Goal: Task Accomplishment & Management: Complete application form

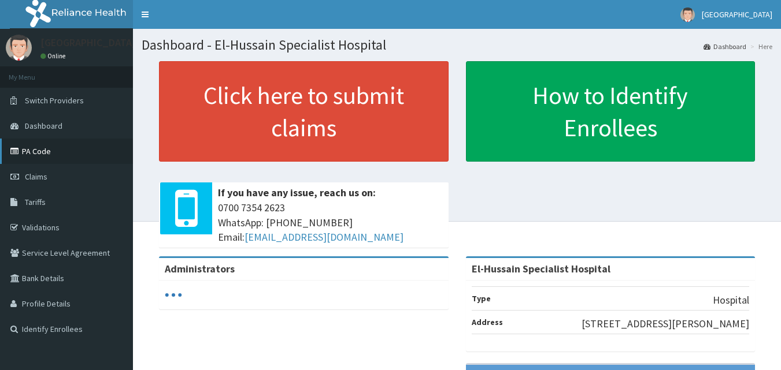
click at [29, 157] on link "PA Code" at bounding box center [66, 151] width 133 height 25
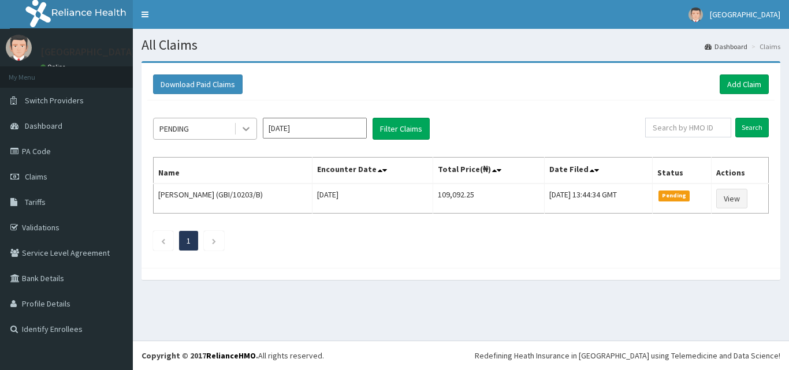
click at [251, 131] on icon at bounding box center [246, 129] width 12 height 12
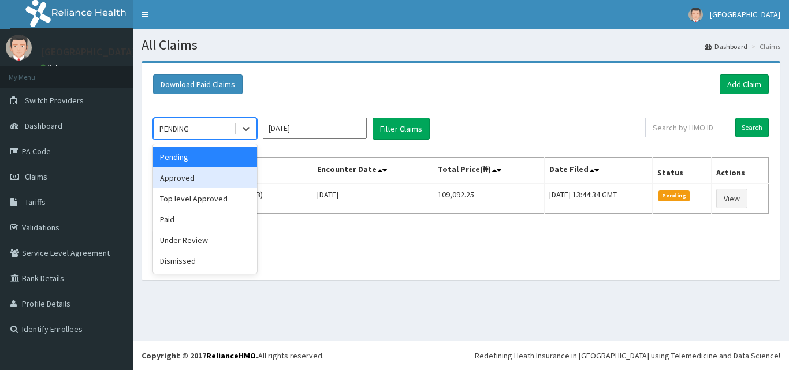
click at [222, 184] on div "Approved" at bounding box center [205, 178] width 104 height 21
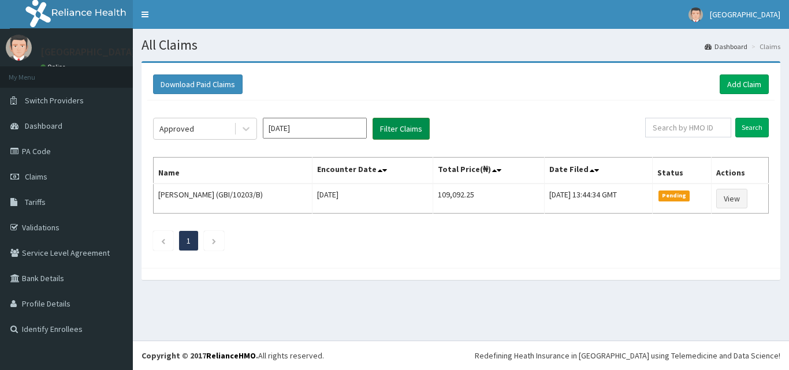
click at [384, 133] on button "Filter Claims" at bounding box center [401, 129] width 57 height 22
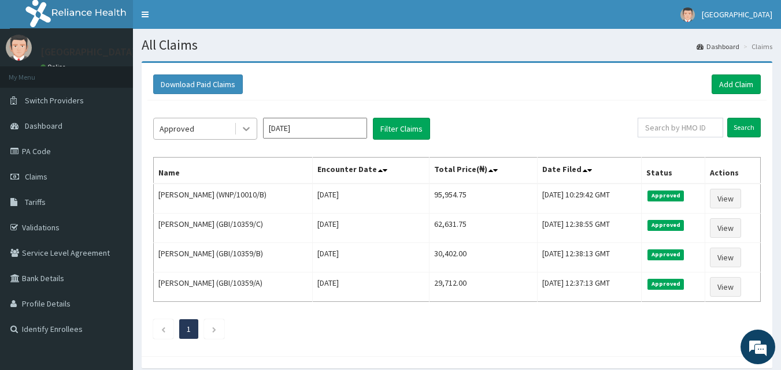
click at [244, 128] on icon at bounding box center [246, 130] width 7 height 4
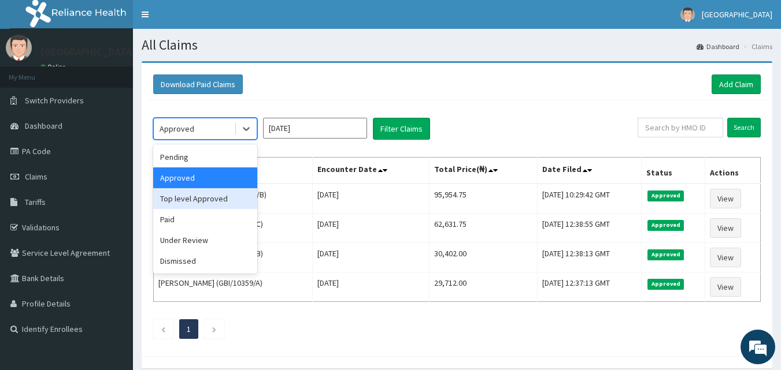
click at [231, 200] on div "Top level Approved" at bounding box center [205, 198] width 104 height 21
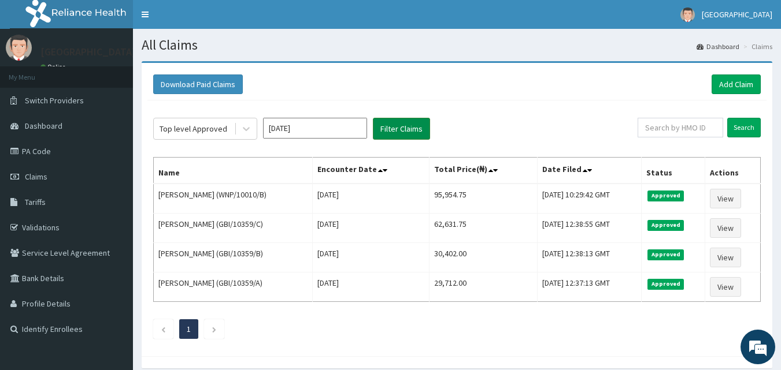
click at [385, 139] on button "Filter Claims" at bounding box center [401, 129] width 57 height 22
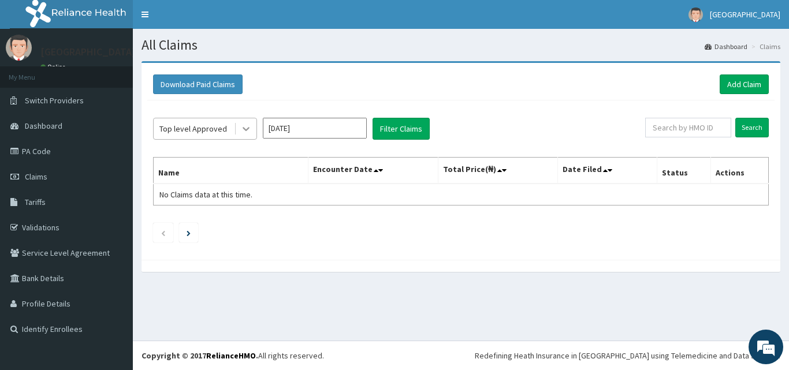
click at [248, 129] on icon at bounding box center [246, 129] width 12 height 12
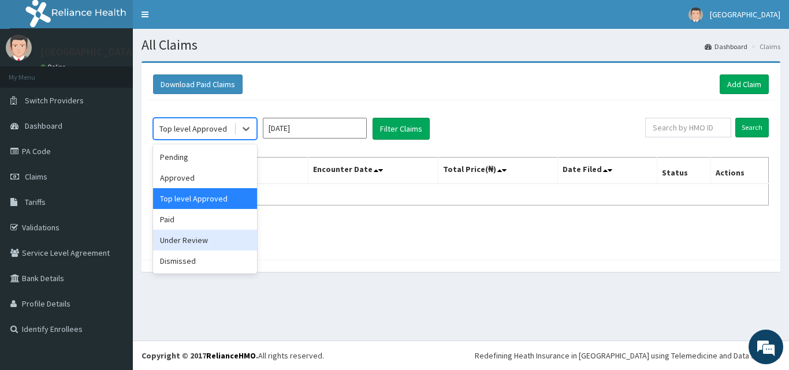
click at [230, 236] on div "Under Review" at bounding box center [205, 240] width 104 height 21
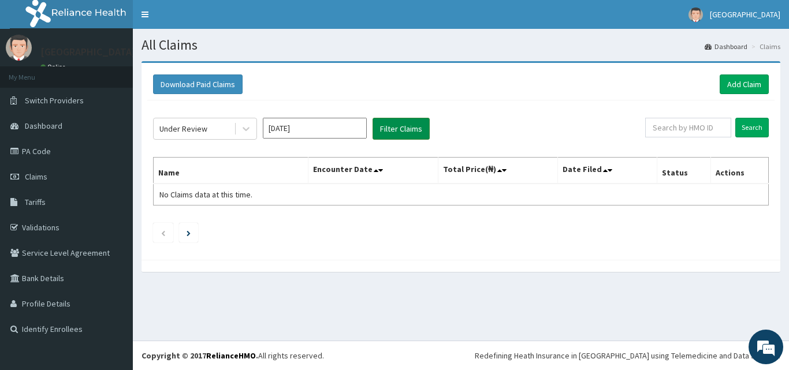
click at [388, 133] on button "Filter Claims" at bounding box center [401, 129] width 57 height 22
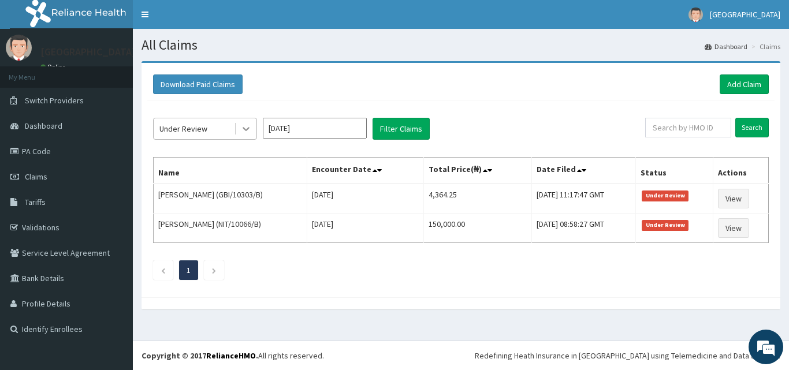
click at [245, 131] on icon at bounding box center [246, 129] width 12 height 12
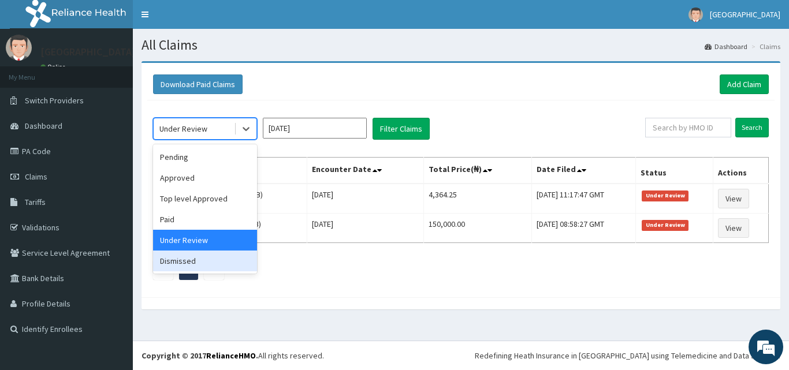
click at [202, 266] on div "Dismissed" at bounding box center [205, 261] width 104 height 21
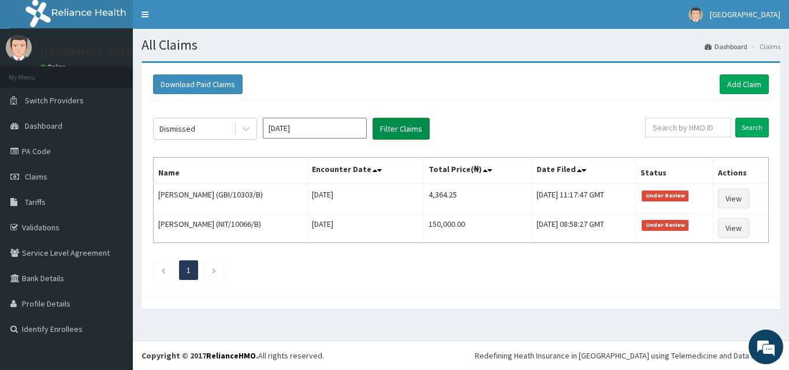
click at [406, 125] on button "Filter Claims" at bounding box center [401, 129] width 57 height 22
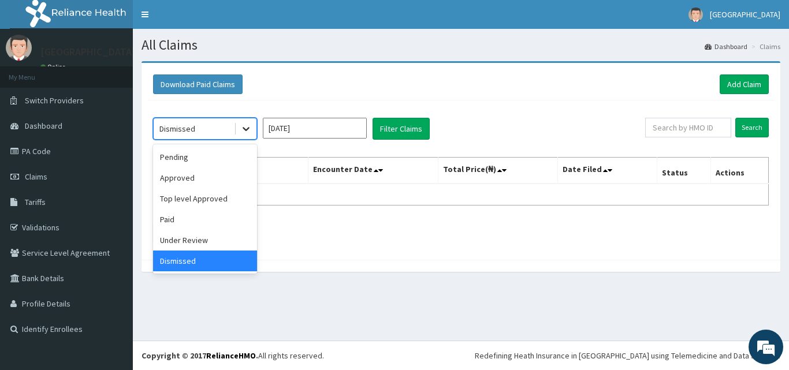
click at [248, 129] on icon at bounding box center [246, 130] width 7 height 4
click at [225, 170] on div "Approved" at bounding box center [205, 178] width 104 height 21
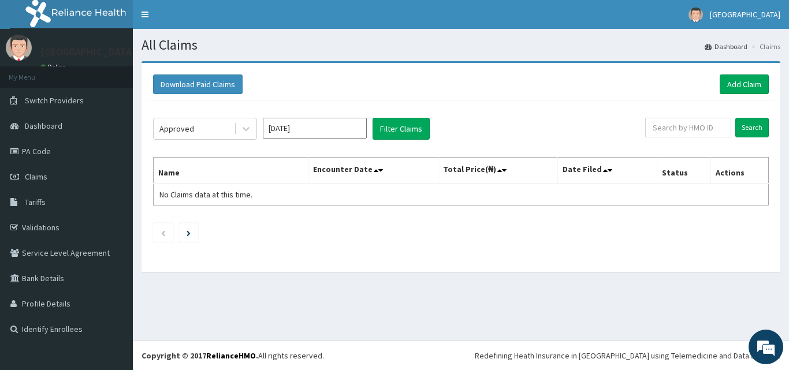
click at [225, 162] on th "Name" at bounding box center [231, 171] width 155 height 27
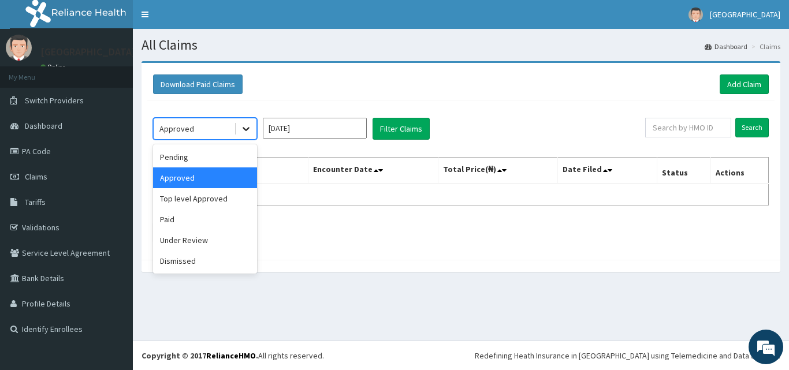
drag, startPoint x: 254, startPoint y: 137, endPoint x: 252, endPoint y: 131, distance: 6.6
click at [254, 136] on div at bounding box center [246, 128] width 21 height 21
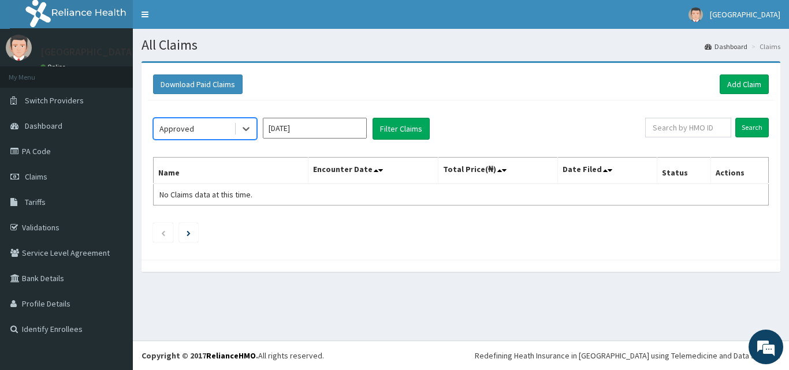
drag, startPoint x: 252, startPoint y: 131, endPoint x: 229, endPoint y: 154, distance: 32.7
click at [252, 132] on div at bounding box center [246, 128] width 21 height 21
click at [246, 133] on icon at bounding box center [246, 129] width 12 height 12
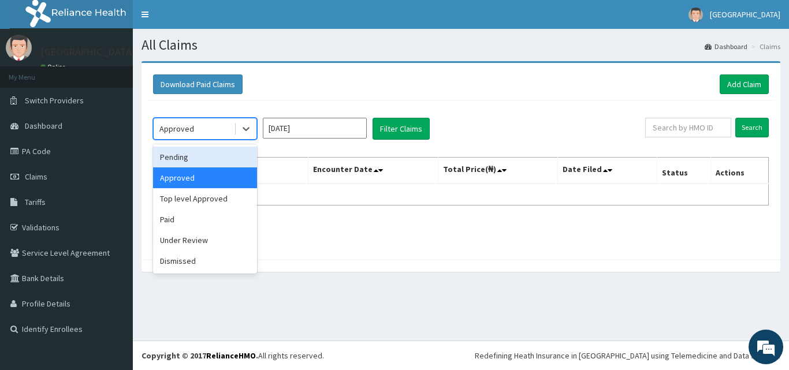
click at [233, 151] on div "Pending" at bounding box center [205, 157] width 104 height 21
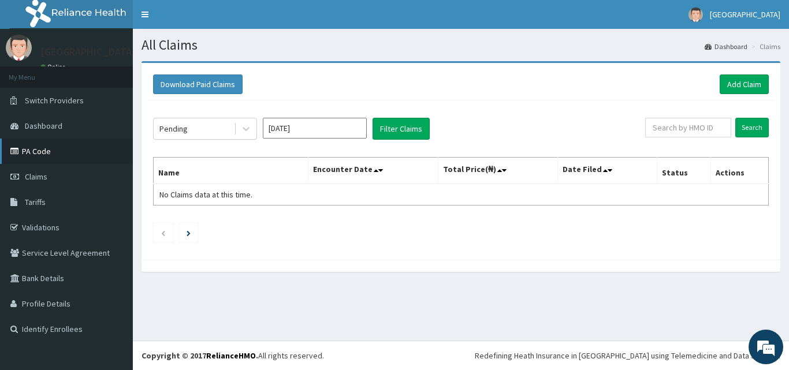
click at [24, 143] on link "PA Code" at bounding box center [66, 151] width 133 height 25
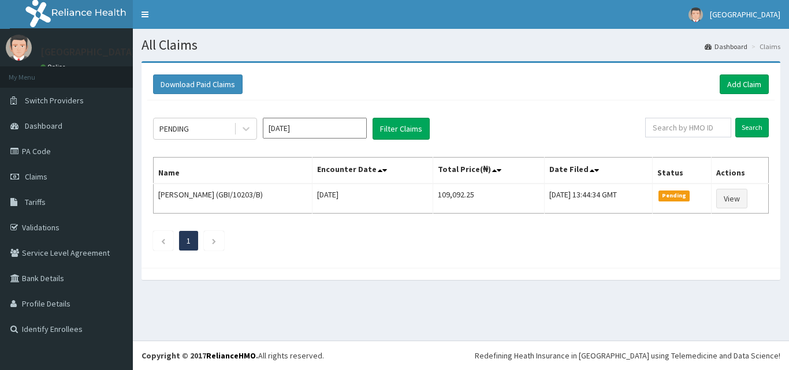
click at [738, 81] on link "Add Claim" at bounding box center [744, 85] width 49 height 20
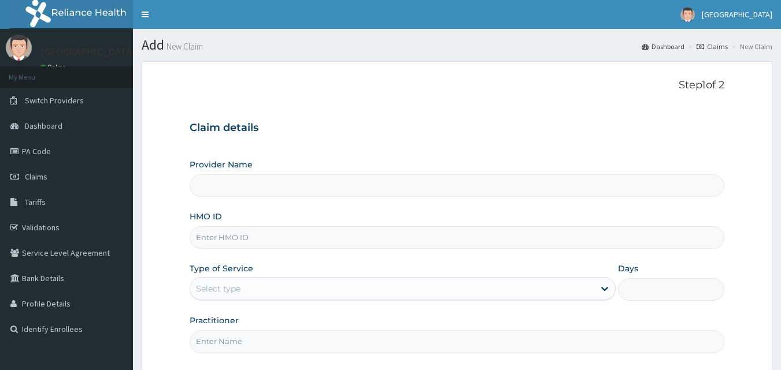
drag, startPoint x: 0, startPoint y: 0, endPoint x: 276, endPoint y: 192, distance: 336.6
click at [276, 192] on input "Provider Name" at bounding box center [457, 185] width 535 height 23
click at [257, 244] on input "HMO ID" at bounding box center [457, 237] width 535 height 23
type input "GBI"
type input "El-Hussain Specialist Hospital"
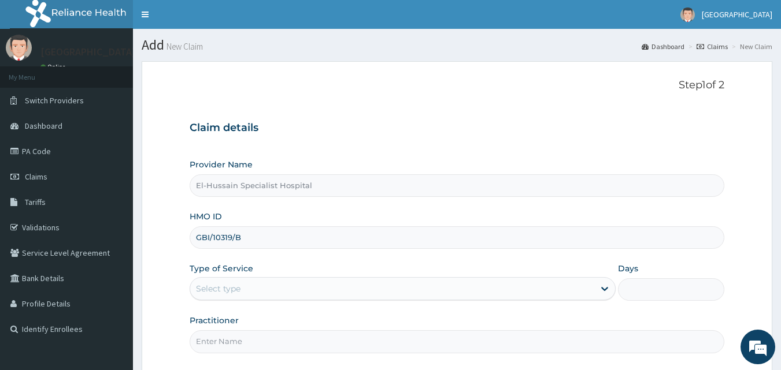
type input "GBI/10319/B"
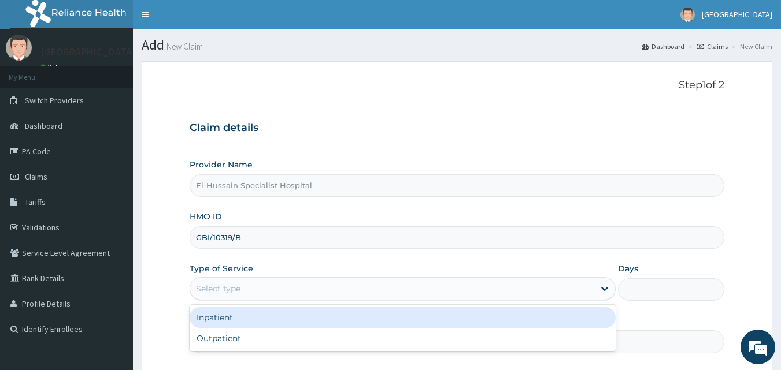
click at [298, 294] on div "Select type" at bounding box center [392, 289] width 404 height 18
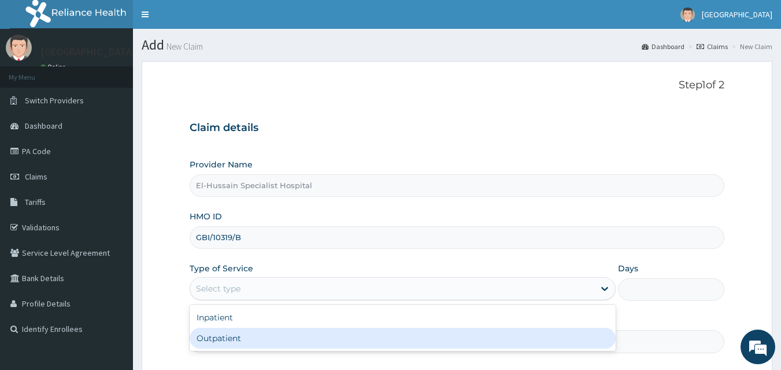
click at [286, 338] on div "Outpatient" at bounding box center [403, 338] width 426 height 21
type input "1"
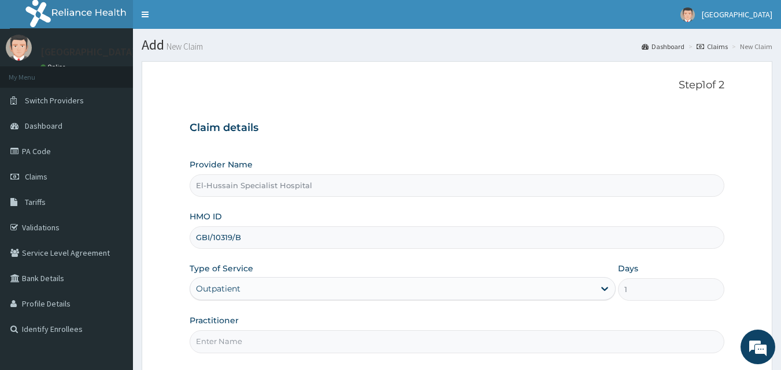
click at [286, 338] on input "Practitioner" at bounding box center [457, 341] width 535 height 23
type input "DR. RANSOME"
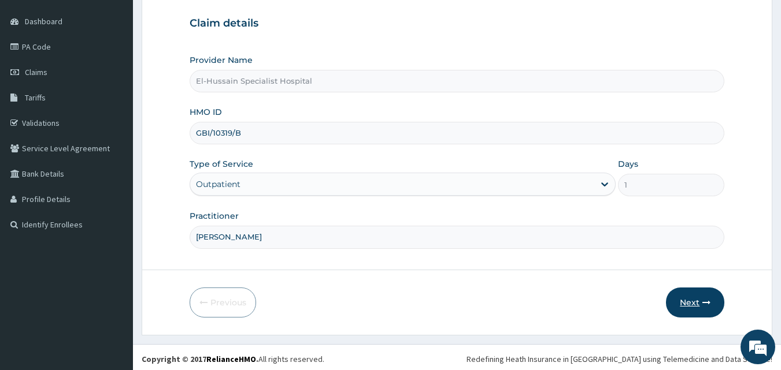
scroll to position [108, 0]
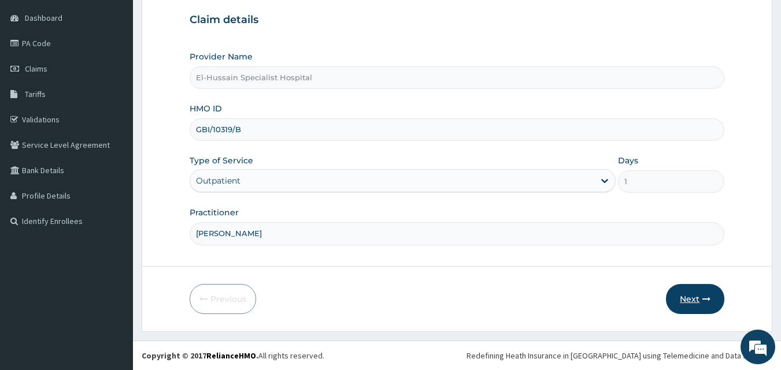
click at [684, 296] on button "Next" at bounding box center [695, 299] width 58 height 30
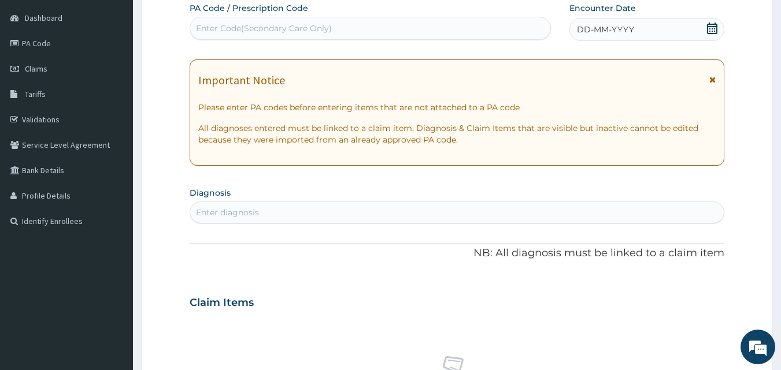
click at [265, 32] on div "Enter Code(Secondary Care Only)" at bounding box center [264, 29] width 136 height 12
paste input "PA/25F561"
type input "PA/25F561"
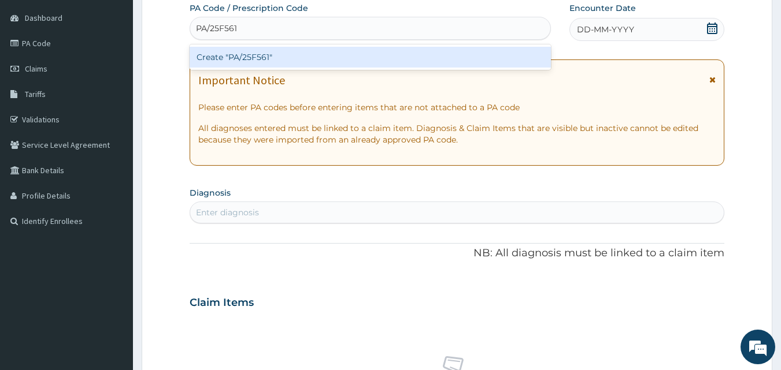
click at [266, 55] on div "Create "PA/25F561"" at bounding box center [371, 57] width 362 height 21
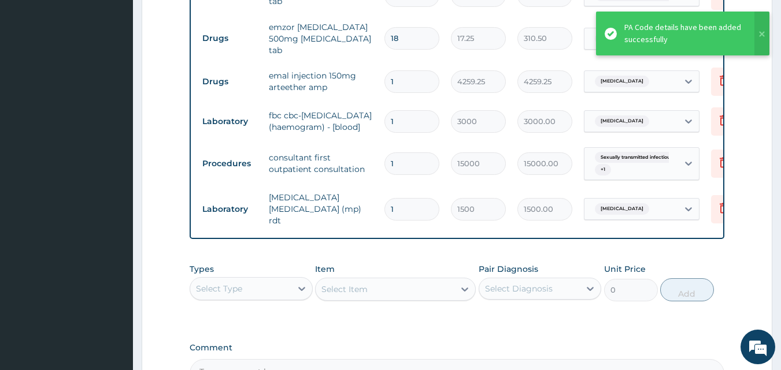
scroll to position [673, 0]
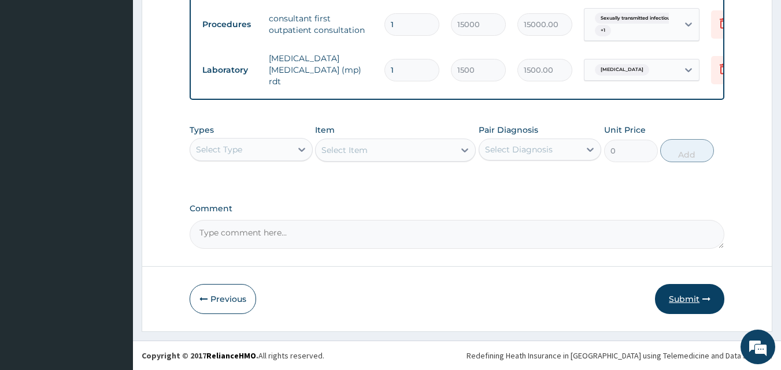
click at [704, 304] on button "Submit" at bounding box center [689, 299] width 69 height 30
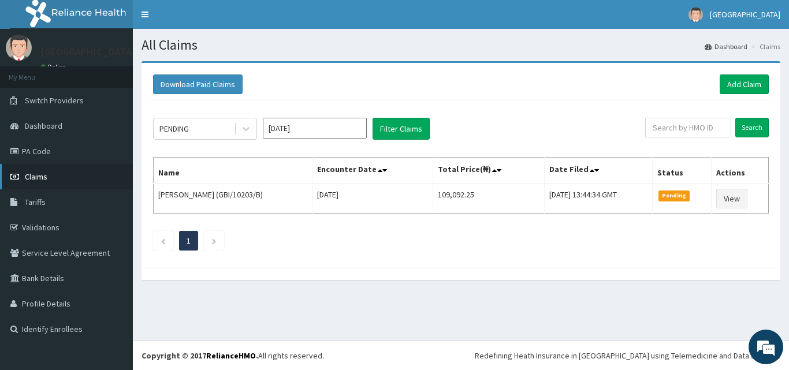
click at [54, 178] on link "Claims" at bounding box center [66, 176] width 133 height 25
click at [245, 130] on icon at bounding box center [246, 130] width 7 height 4
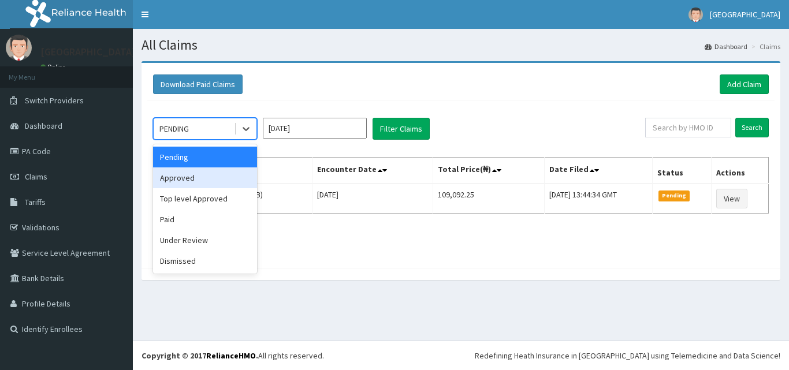
click at [227, 174] on div "Approved" at bounding box center [205, 178] width 104 height 21
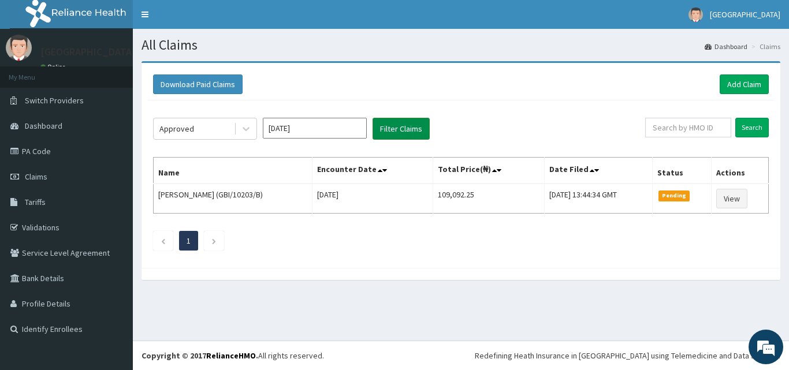
click at [389, 127] on button "Filter Claims" at bounding box center [401, 129] width 57 height 22
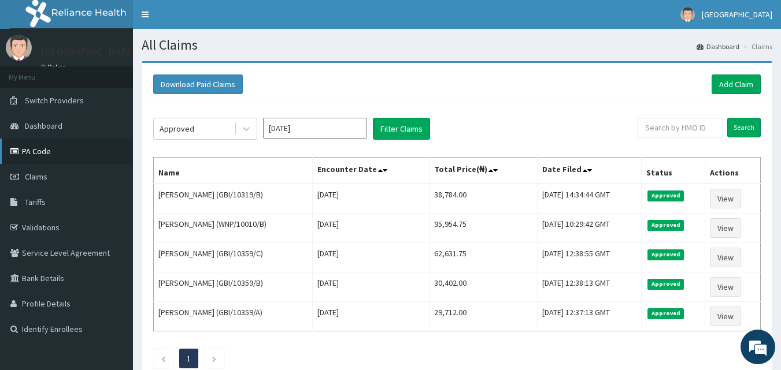
click at [54, 155] on link "PA Code" at bounding box center [66, 151] width 133 height 25
